Goal: Entertainment & Leisure: Consume media (video, audio)

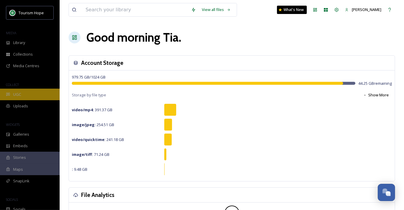
click at [41, 94] on div "UGC" at bounding box center [30, 95] width 60 height 12
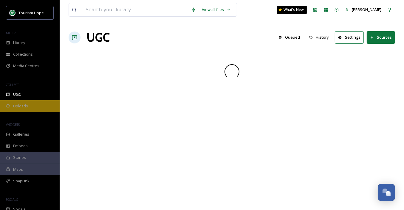
click at [40, 107] on div "Uploads" at bounding box center [30, 106] width 60 height 12
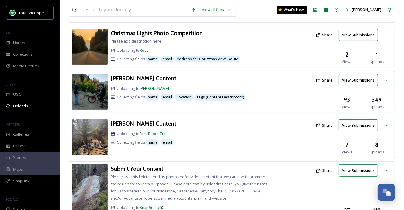
scroll to position [142, 0]
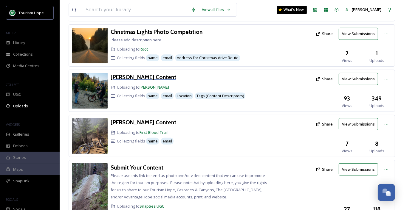
click at [128, 76] on h3 "[PERSON_NAME] Content" at bounding box center [143, 77] width 66 height 7
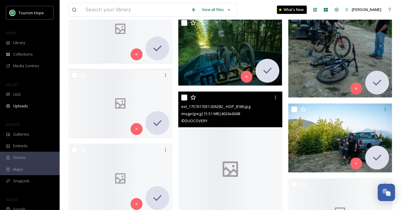
scroll to position [361, 0]
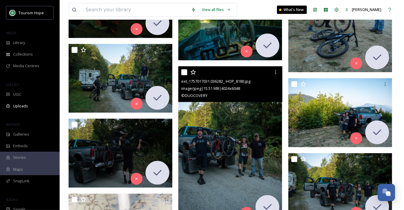
click at [211, 140] on img at bounding box center [230, 144] width 104 height 156
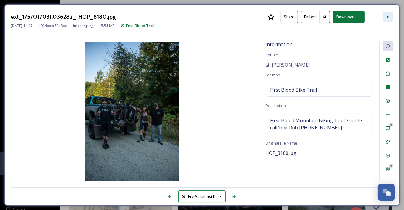
click at [389, 18] on icon at bounding box center [387, 17] width 5 height 5
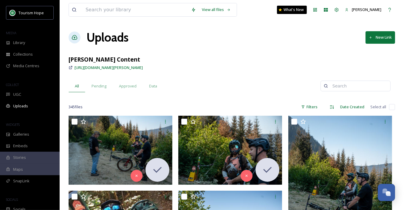
click at [337, 104] on div "Date Created" at bounding box center [352, 107] width 30 height 12
click at [332, 105] on icon at bounding box center [332, 106] width 4 height 3
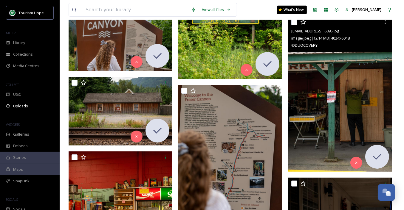
scroll to position [4511, 0]
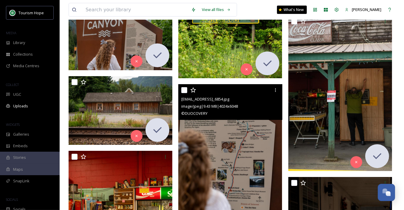
click at [252, 148] on img at bounding box center [230, 162] width 104 height 156
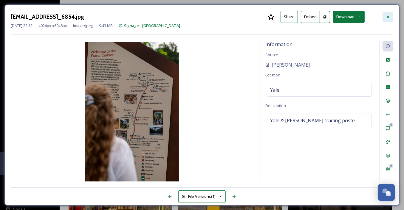
click at [387, 17] on icon at bounding box center [387, 17] width 5 height 5
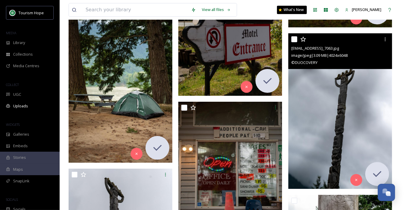
scroll to position [5302, 0]
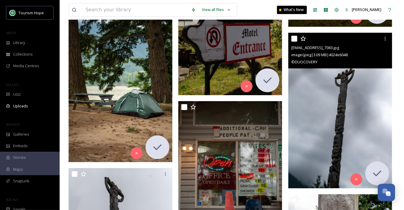
click at [316, 133] on img at bounding box center [340, 111] width 104 height 156
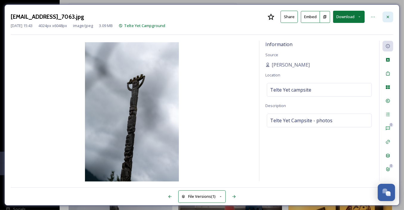
click at [388, 17] on icon at bounding box center [387, 16] width 2 height 2
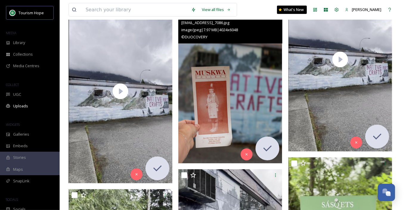
scroll to position [6781, 0]
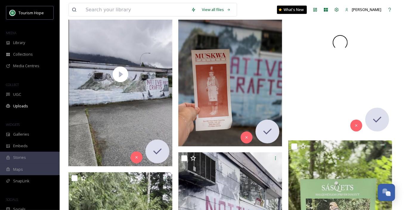
click at [319, 90] on div at bounding box center [340, 43] width 104 height 184
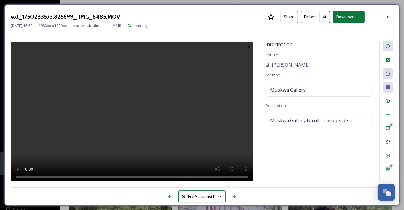
click at [140, 113] on video at bounding box center [132, 112] width 242 height 141
click at [388, 21] on div at bounding box center [387, 17] width 11 height 11
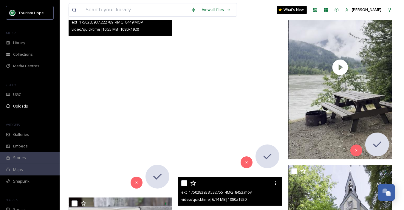
scroll to position [7706, 0]
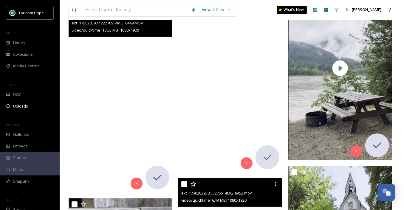
click at [261, 68] on video "ext_1750283935.391847_-IMG_8447.mov" at bounding box center [230, 80] width 104 height 184
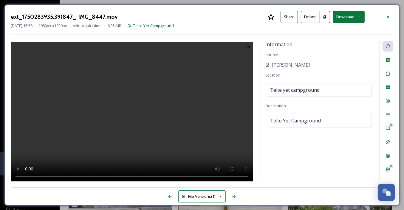
click at [150, 114] on video at bounding box center [132, 112] width 242 height 141
click at [389, 16] on icon at bounding box center [387, 17] width 5 height 5
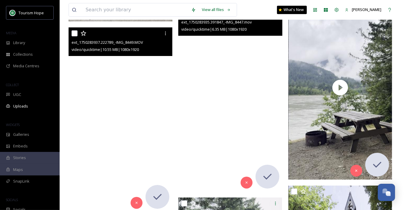
scroll to position [7687, 0]
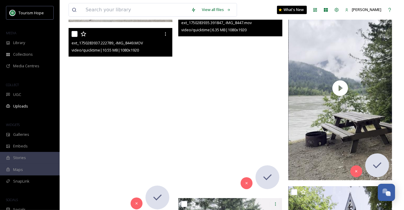
click at [208, 108] on video "ext_1750283935.391847_-IMG_8447.mov" at bounding box center [230, 100] width 104 height 184
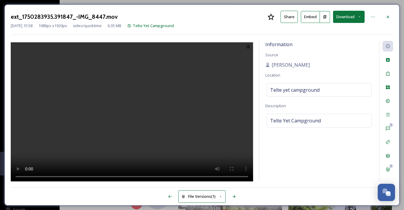
click at [151, 103] on video at bounding box center [132, 112] width 242 height 141
click at [389, 16] on icon at bounding box center [387, 17] width 5 height 5
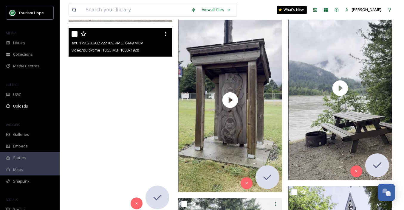
click at [119, 99] on video "ext_1750283937.222789_-IMG_8449.MOV" at bounding box center [120, 120] width 104 height 184
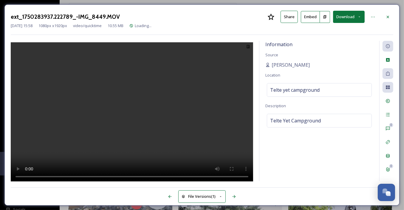
click at [139, 101] on video at bounding box center [132, 112] width 242 height 141
click at [386, 15] on icon at bounding box center [387, 16] width 2 height 2
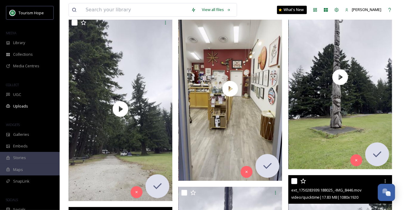
scroll to position [7508, 0]
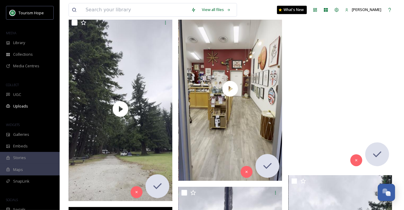
click at [308, 93] on video "ext_1750283935.918412_-IMG_8448.MOV" at bounding box center [340, 77] width 104 height 184
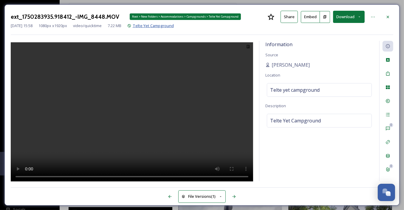
click at [159, 24] on span "Telte Yet Campground" at bounding box center [153, 25] width 41 height 5
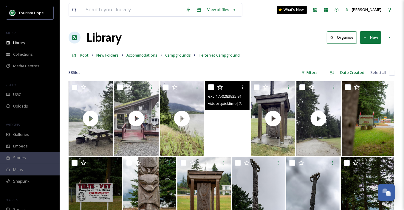
click at [220, 142] on video "ext_1750283935.918412_-IMG_8448.MOV" at bounding box center [227, 118] width 44 height 74
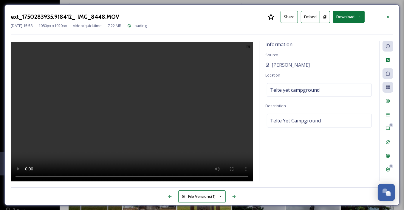
click at [146, 115] on video at bounding box center [132, 112] width 242 height 141
click at [386, 19] on div at bounding box center [387, 17] width 11 height 11
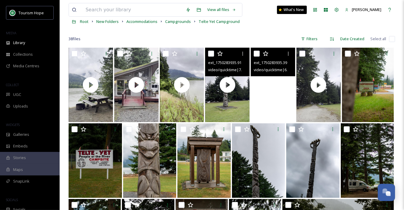
scroll to position [35, 0]
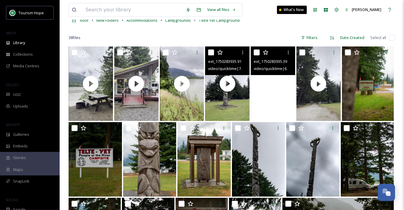
click at [285, 104] on video "ext_1750283935.391847_-IMG_8447.mov" at bounding box center [272, 83] width 44 height 74
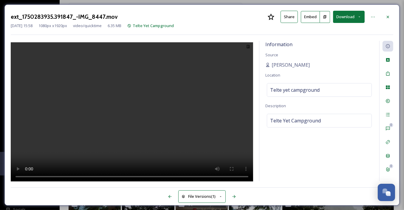
click at [132, 133] on video at bounding box center [132, 112] width 242 height 141
